Goal: Task Accomplishment & Management: Complete application form

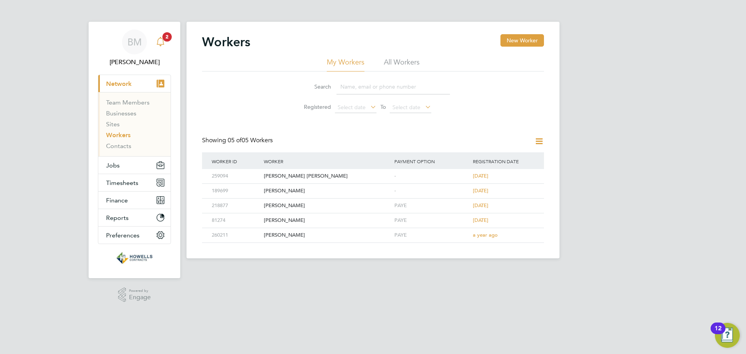
click at [164, 41] on icon "Main navigation" at bounding box center [160, 41] width 9 height 9
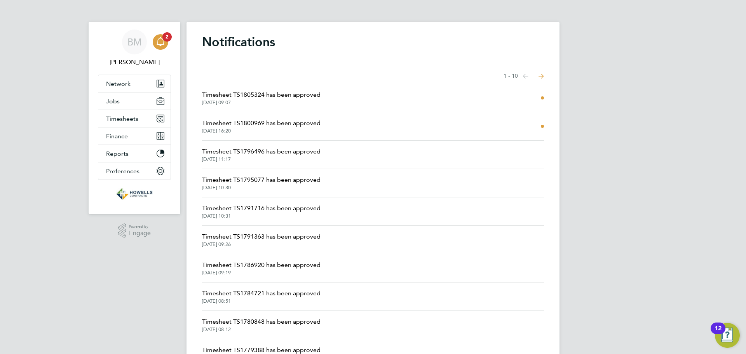
click at [448, 98] on li "Timesheet TS1805324 has been approved [DATE] 09:07" at bounding box center [373, 98] width 342 height 28
click at [290, 95] on span "Timesheet TS1805324 has been approved" at bounding box center [261, 94] width 119 height 9
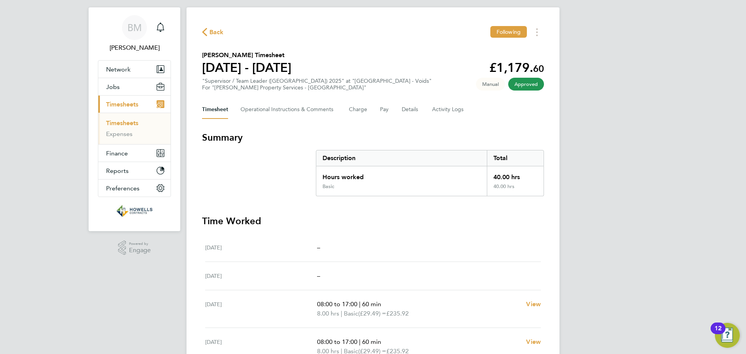
scroll to position [13, 0]
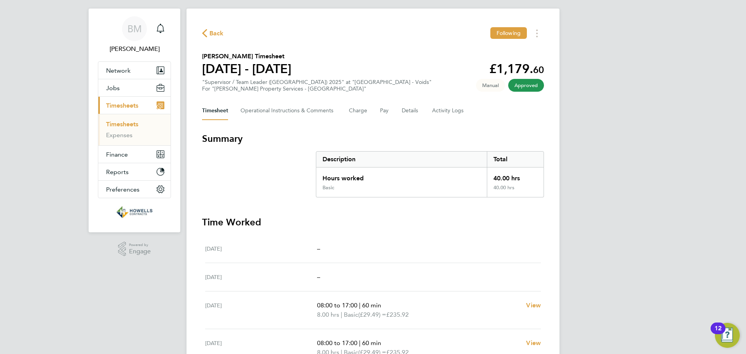
click at [119, 103] on span "Timesheets" at bounding box center [122, 105] width 32 height 7
click at [206, 32] on icon "button" at bounding box center [204, 33] width 5 height 8
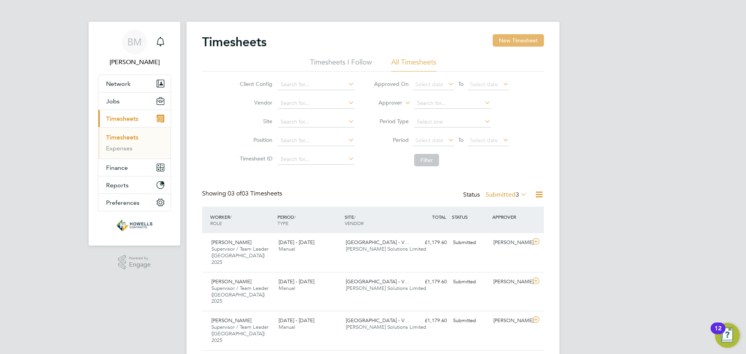
click at [507, 44] on button "New Timesheet" at bounding box center [518, 40] width 51 height 12
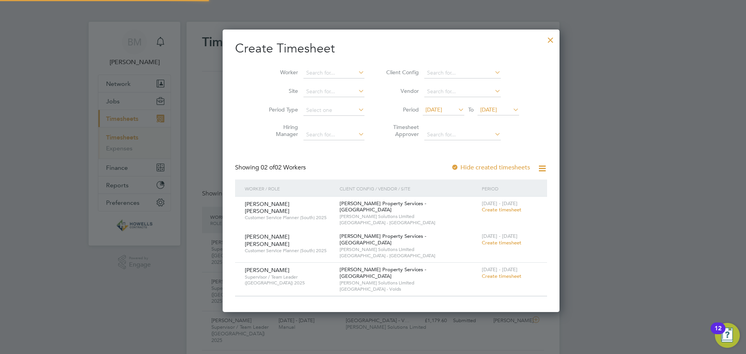
scroll to position [264, 301]
click at [482, 273] on span "Create timesheet" at bounding box center [502, 276] width 40 height 7
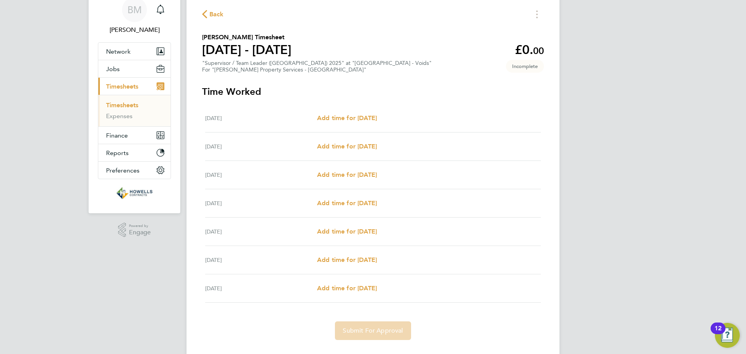
scroll to position [49, 0]
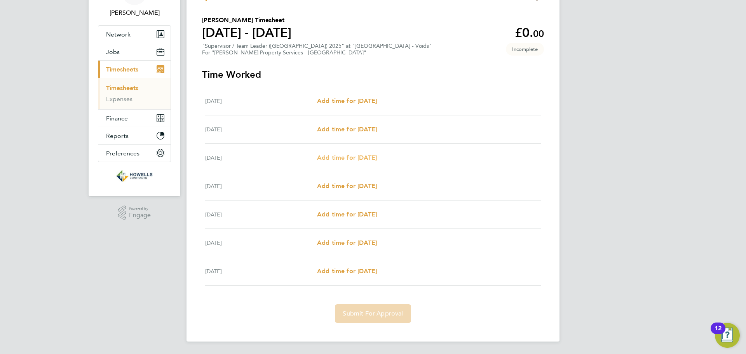
click at [345, 161] on span "Add time for [DATE]" at bounding box center [347, 157] width 60 height 7
select select "60"
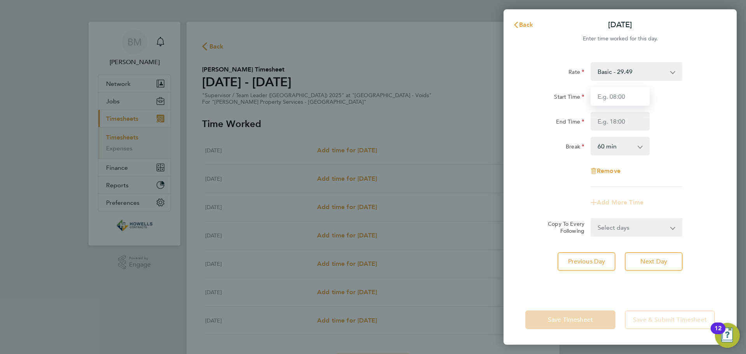
click at [606, 97] on input "Start Time" at bounding box center [620, 96] width 59 height 19
type input "08:00"
click at [599, 126] on input "End Time" at bounding box center [620, 121] width 59 height 19
type input "17:00"
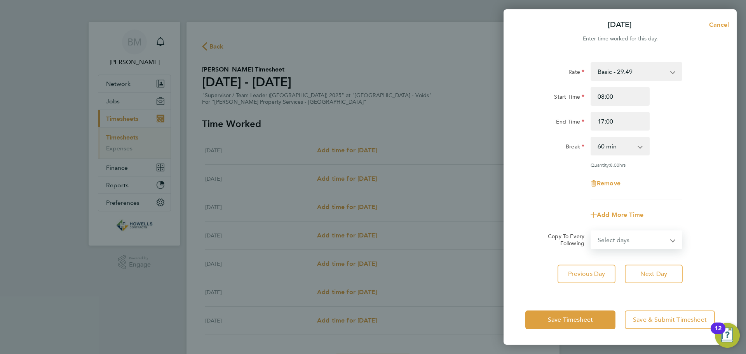
click at [619, 225] on form "Rate Basic - 29.49 Start Time 08:00 End Time 17:00 Break 0 min 15 min 30 min 45…" at bounding box center [620, 155] width 190 height 187
select select "DAY"
click at [591, 231] on select "Select days Day [DATE] [DATE] [DATE] [DATE]" at bounding box center [632, 239] width 82 height 17
select select "[DATE]"
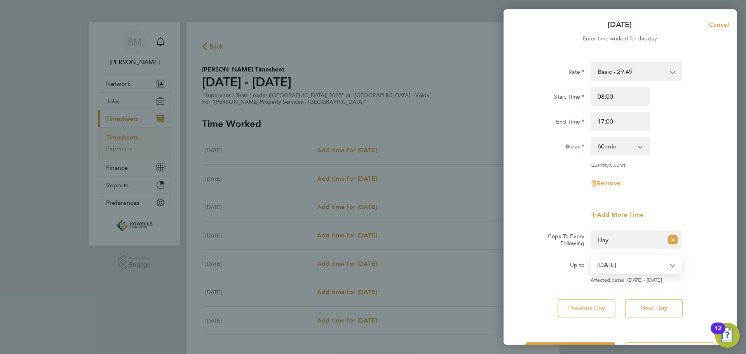
click at [640, 265] on select "[DATE] [DATE] [DATE] [DATE]" at bounding box center [631, 264] width 81 height 17
click at [591, 256] on select "[DATE] [DATE] [DATE] [DATE]" at bounding box center [631, 264] width 81 height 17
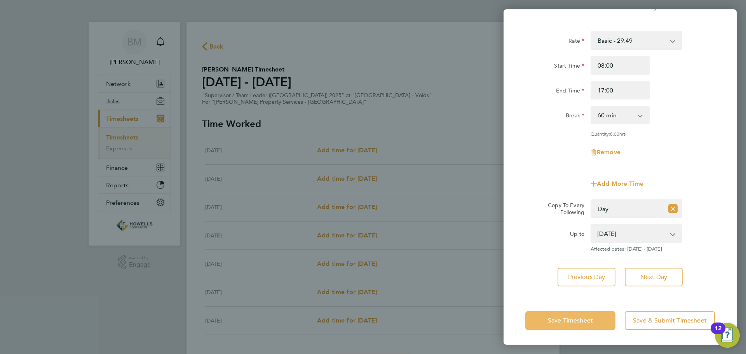
click at [587, 317] on span "Save Timesheet" at bounding box center [570, 321] width 45 height 8
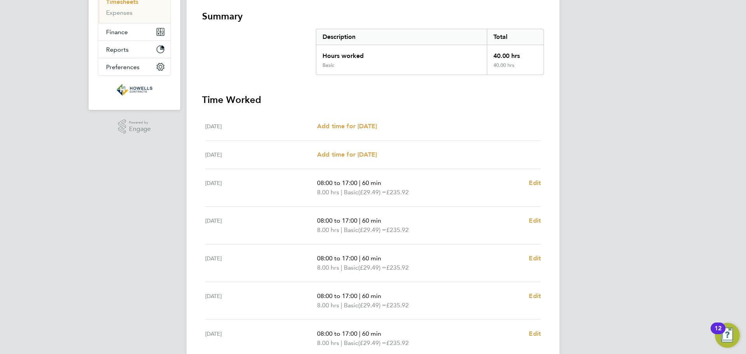
scroll to position [207, 0]
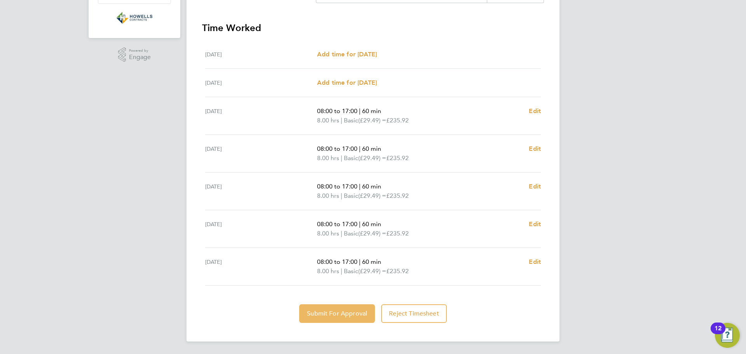
click at [340, 316] on span "Submit For Approval" at bounding box center [337, 314] width 60 height 8
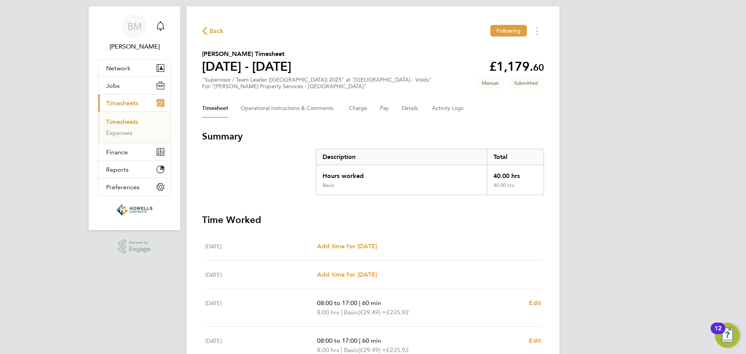
scroll to position [0, 0]
